Goal: Find specific page/section: Find specific page/section

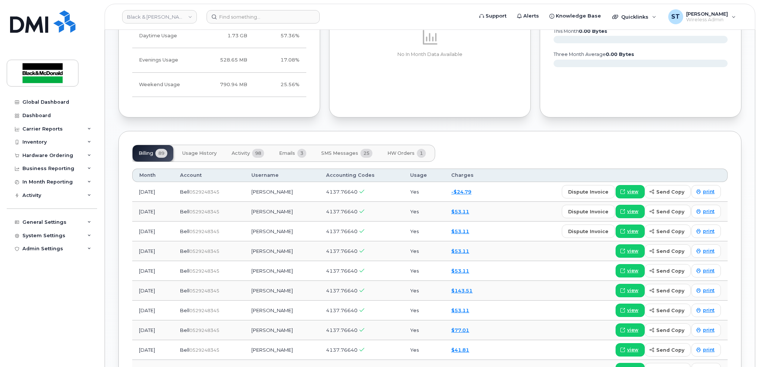
scroll to position [448, 0]
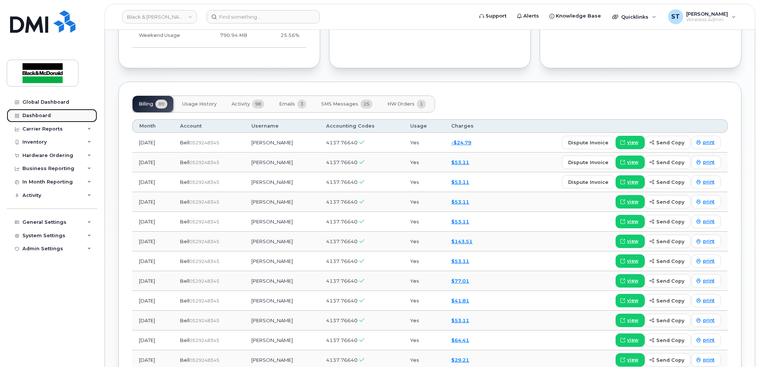
click at [26, 118] on div "Dashboard" at bounding box center [36, 116] width 28 height 6
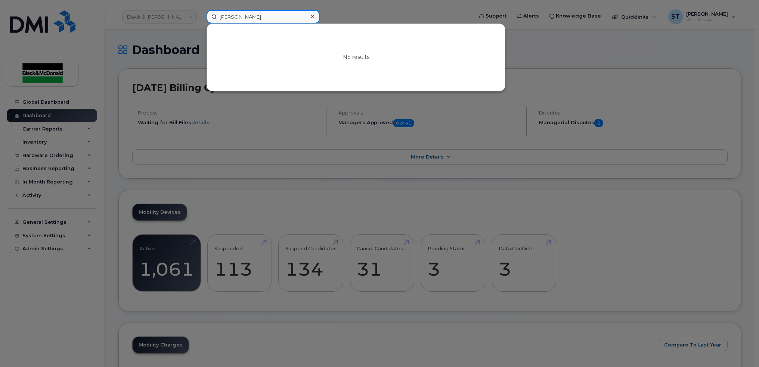
type input "Alejandro Rodriguez"
